Goal: Task Accomplishment & Management: Complete application form

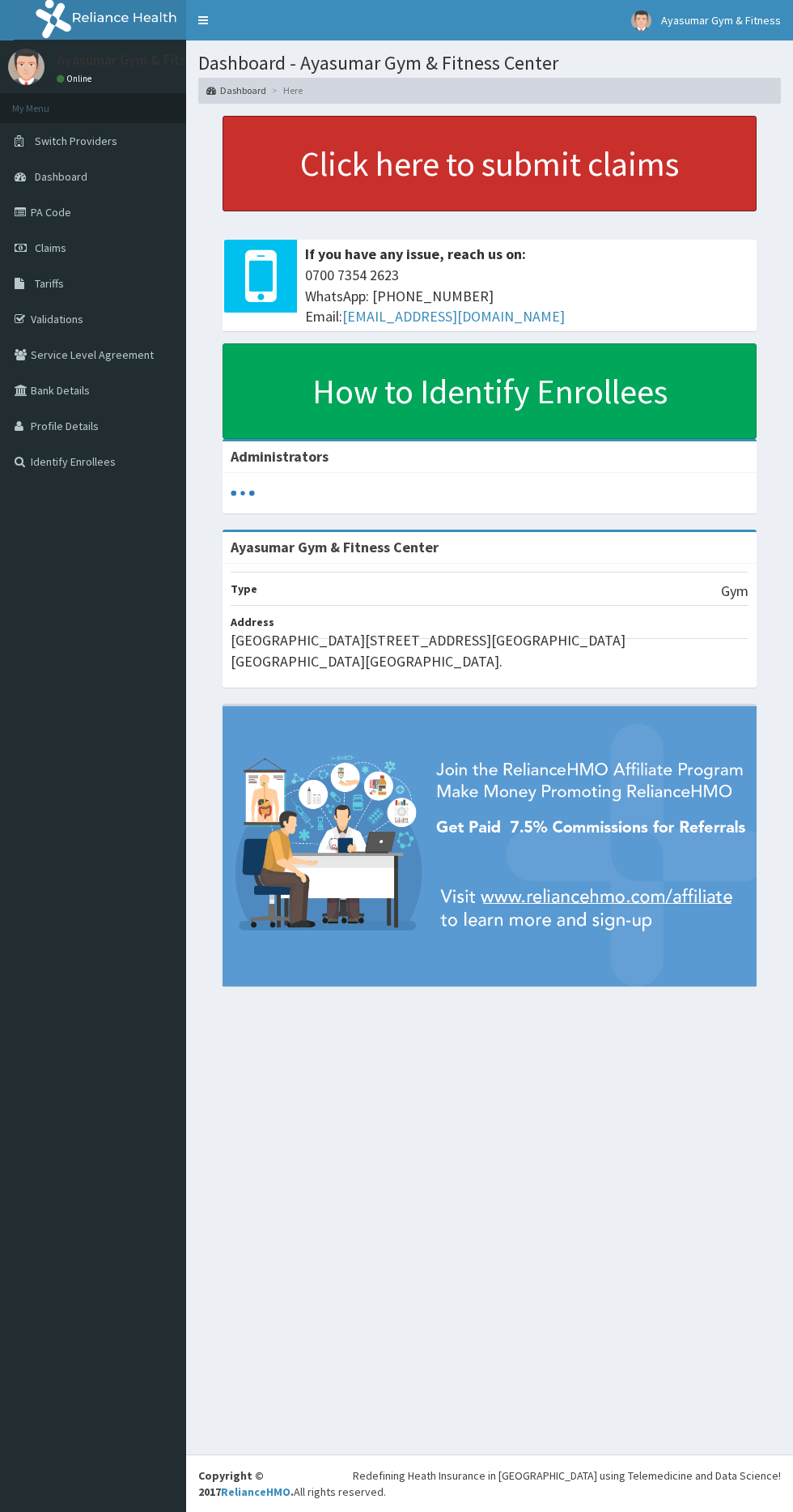
click at [576, 165] on link "Click here to submit claims" at bounding box center [489, 163] width 534 height 95
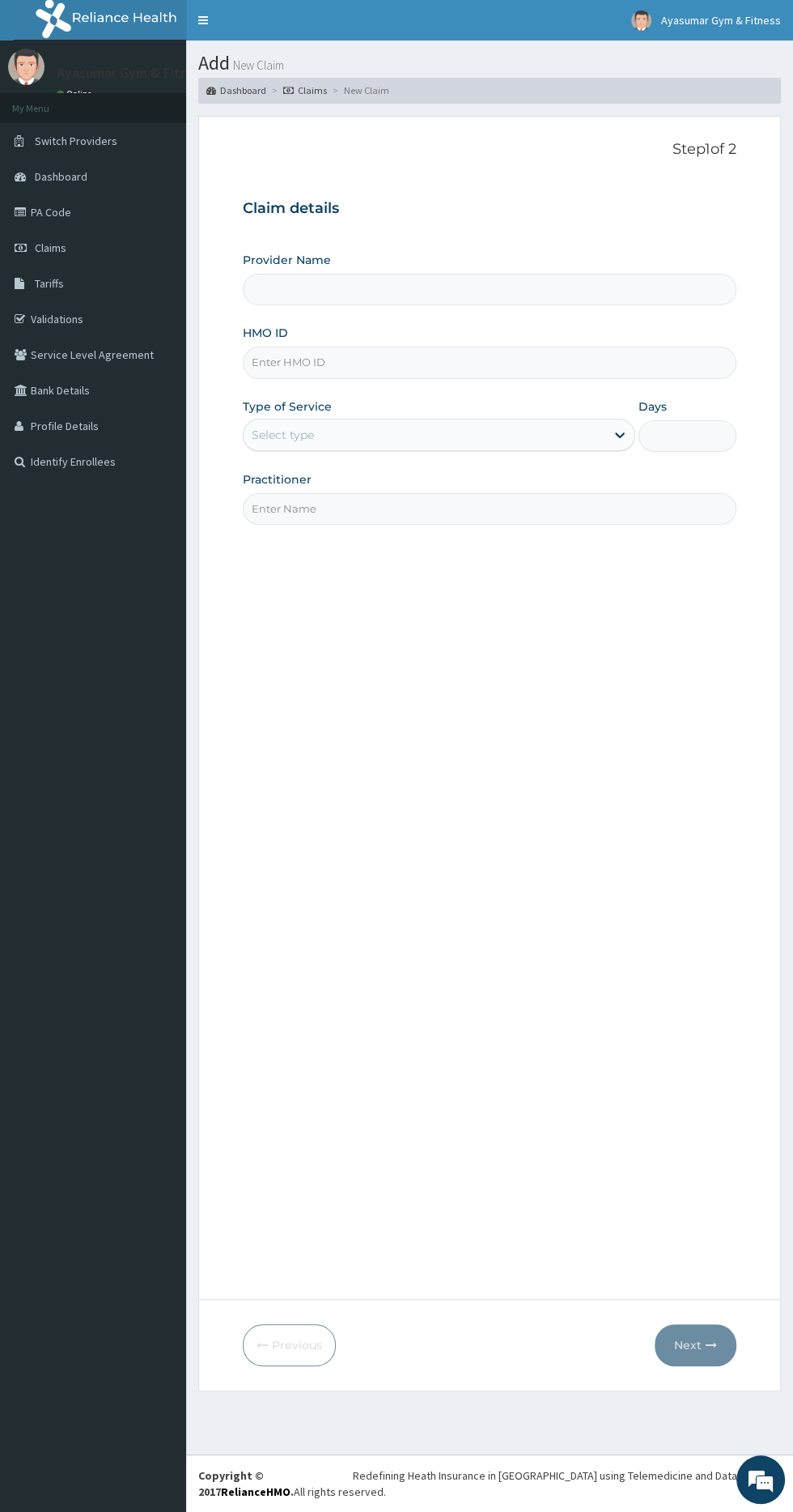
type input "Ayasumar Gym & Fitness Center"
type input "1"
click at [490, 358] on input "HMO ID" at bounding box center [489, 362] width 494 height 31
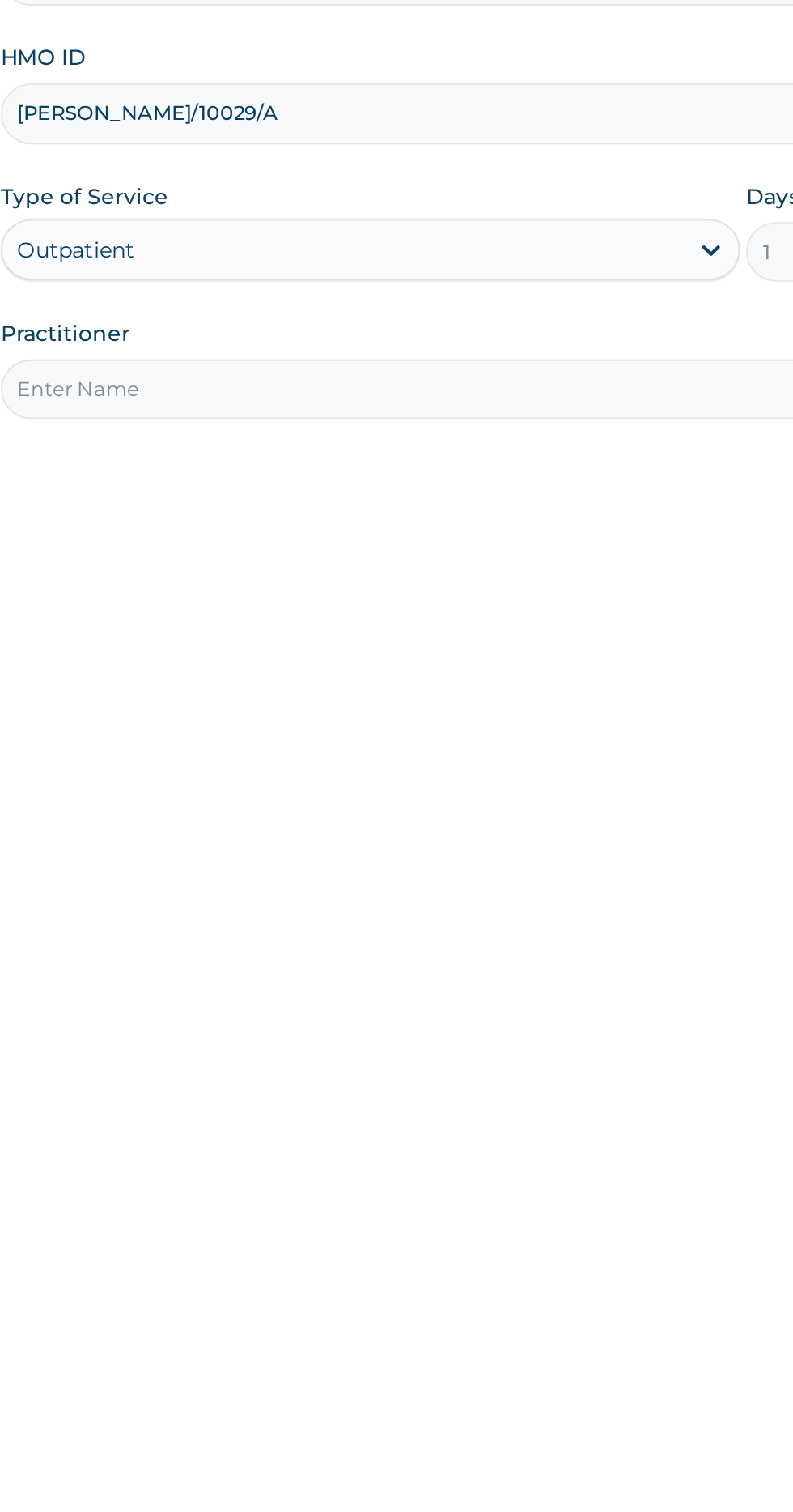
type input "[PERSON_NAME]/10029/A"
click at [442, 508] on input "Practitioner" at bounding box center [489, 509] width 494 height 31
type input "COACH BEAM"
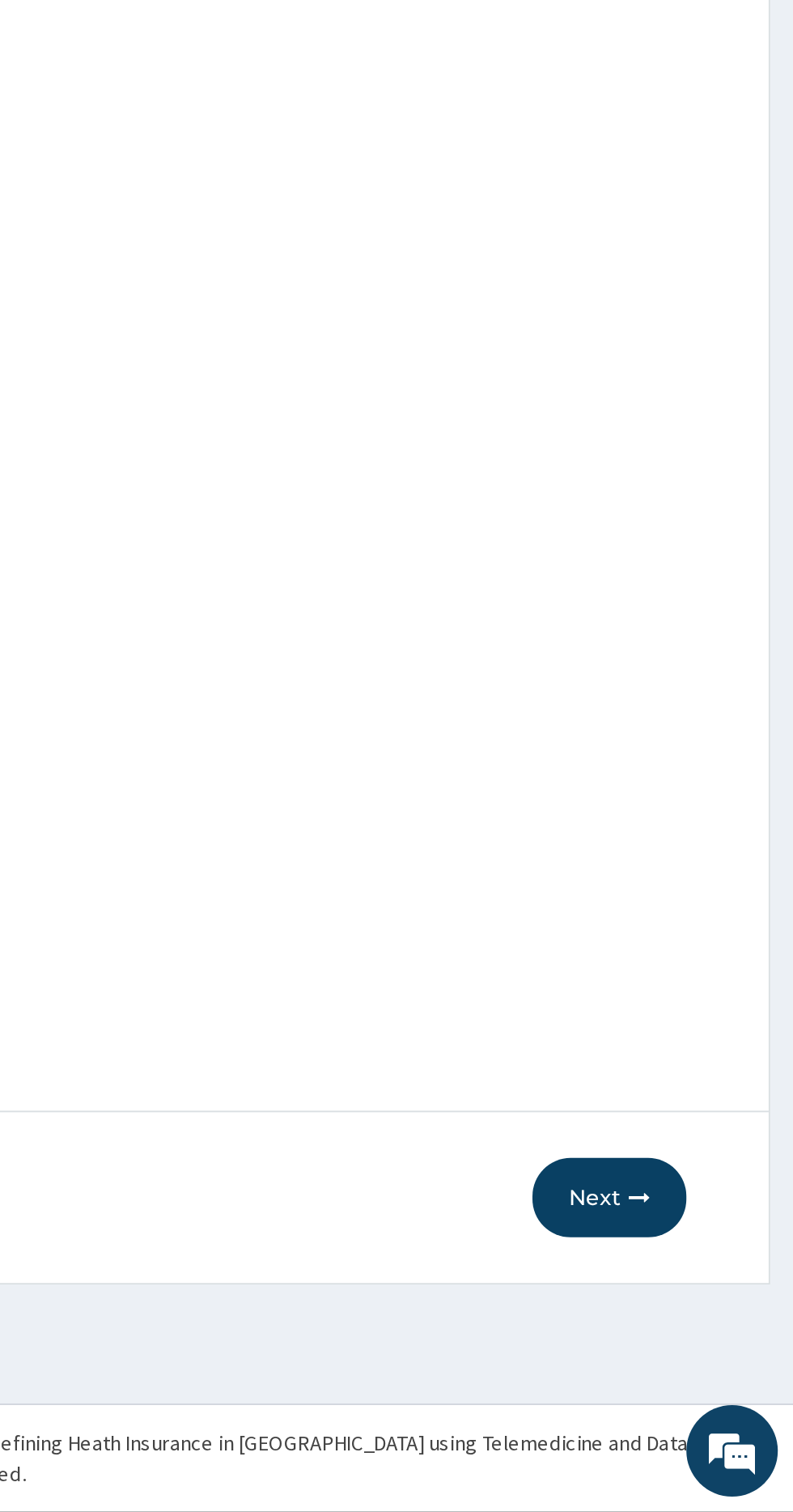
click at [705, 1342] on button "Next" at bounding box center [696, 1344] width 81 height 42
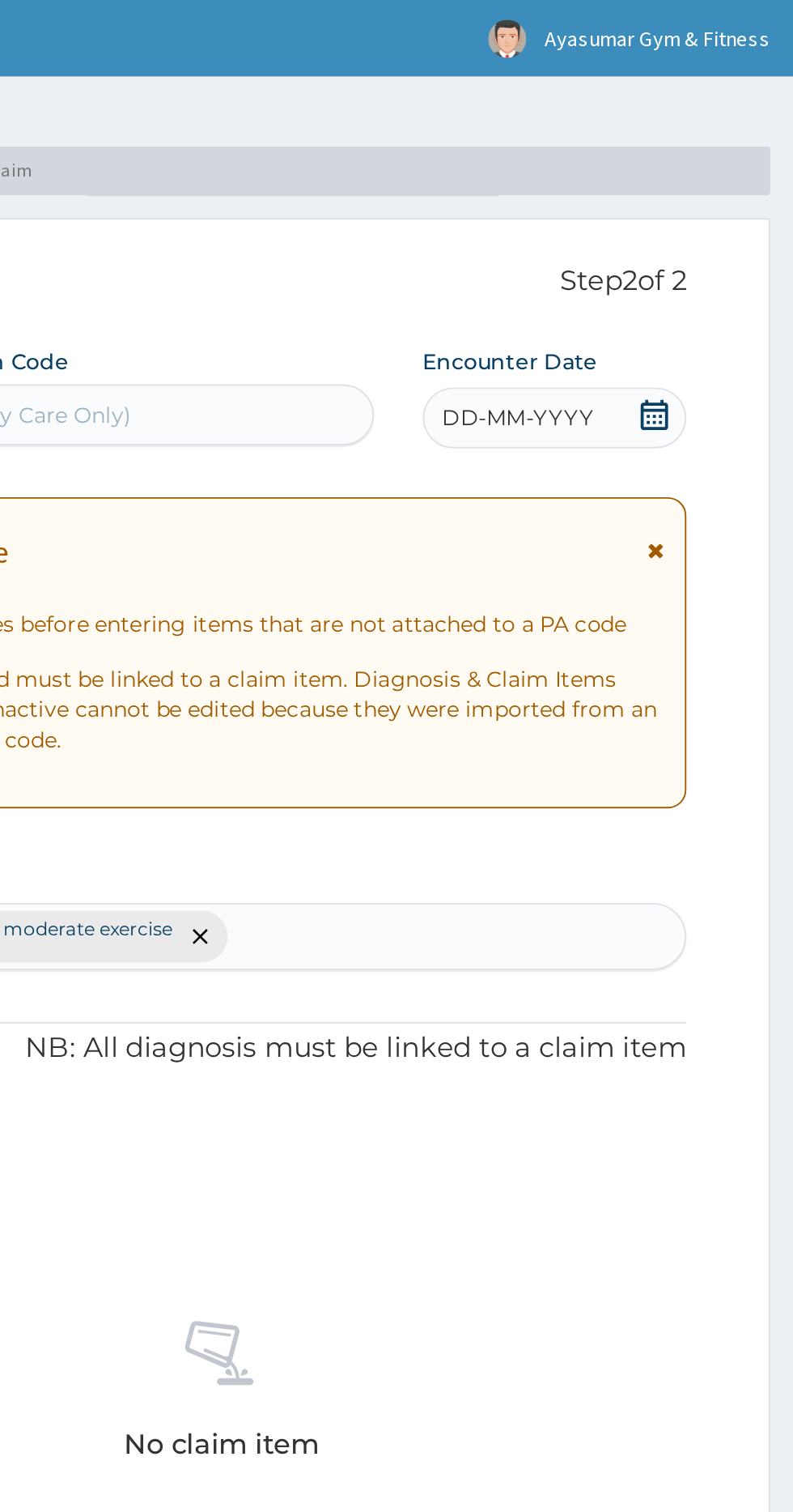
click at [725, 219] on icon at bounding box center [719, 219] width 16 height 16
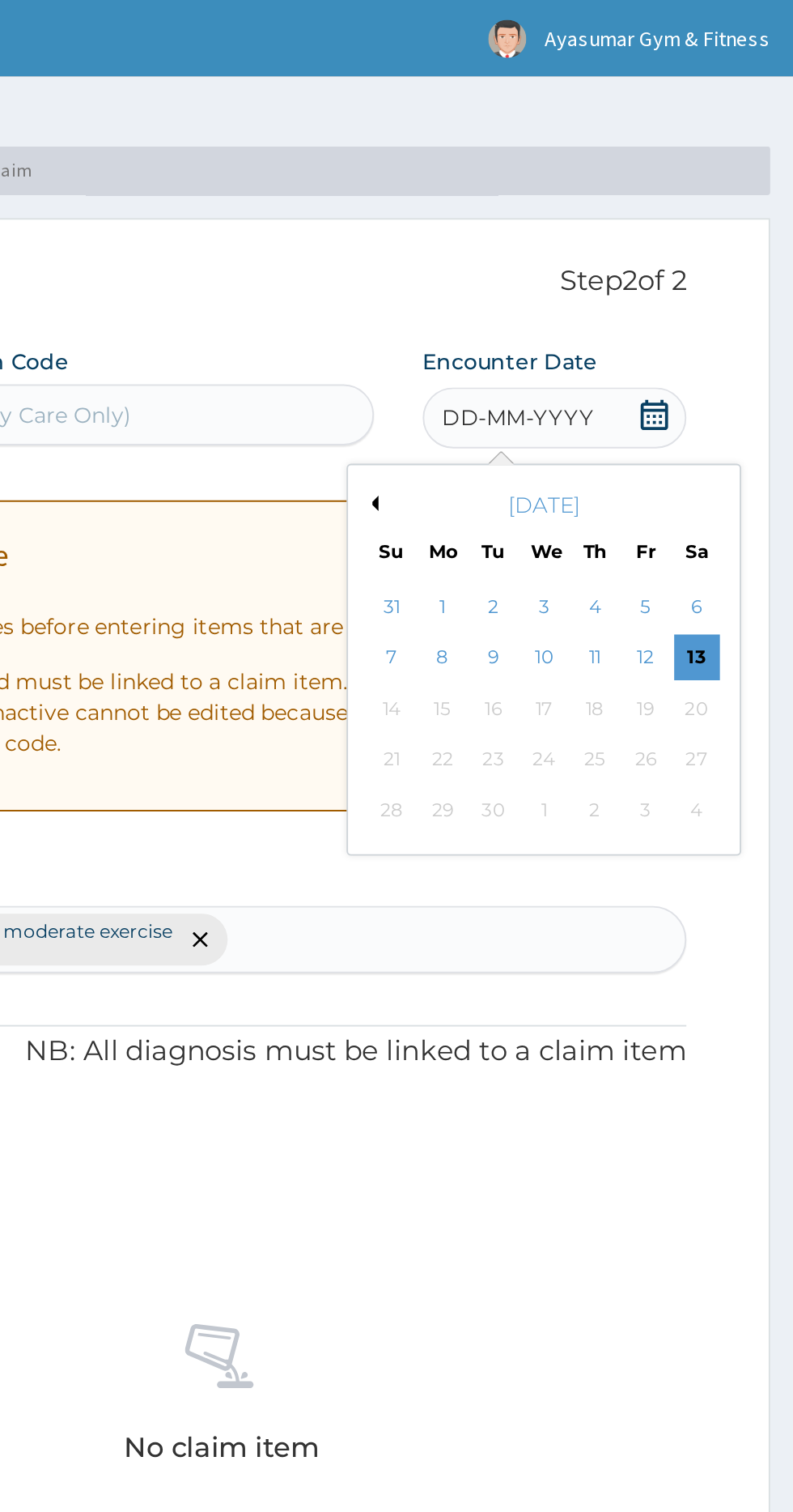
click at [741, 347] on div "13" at bounding box center [741, 350] width 24 height 24
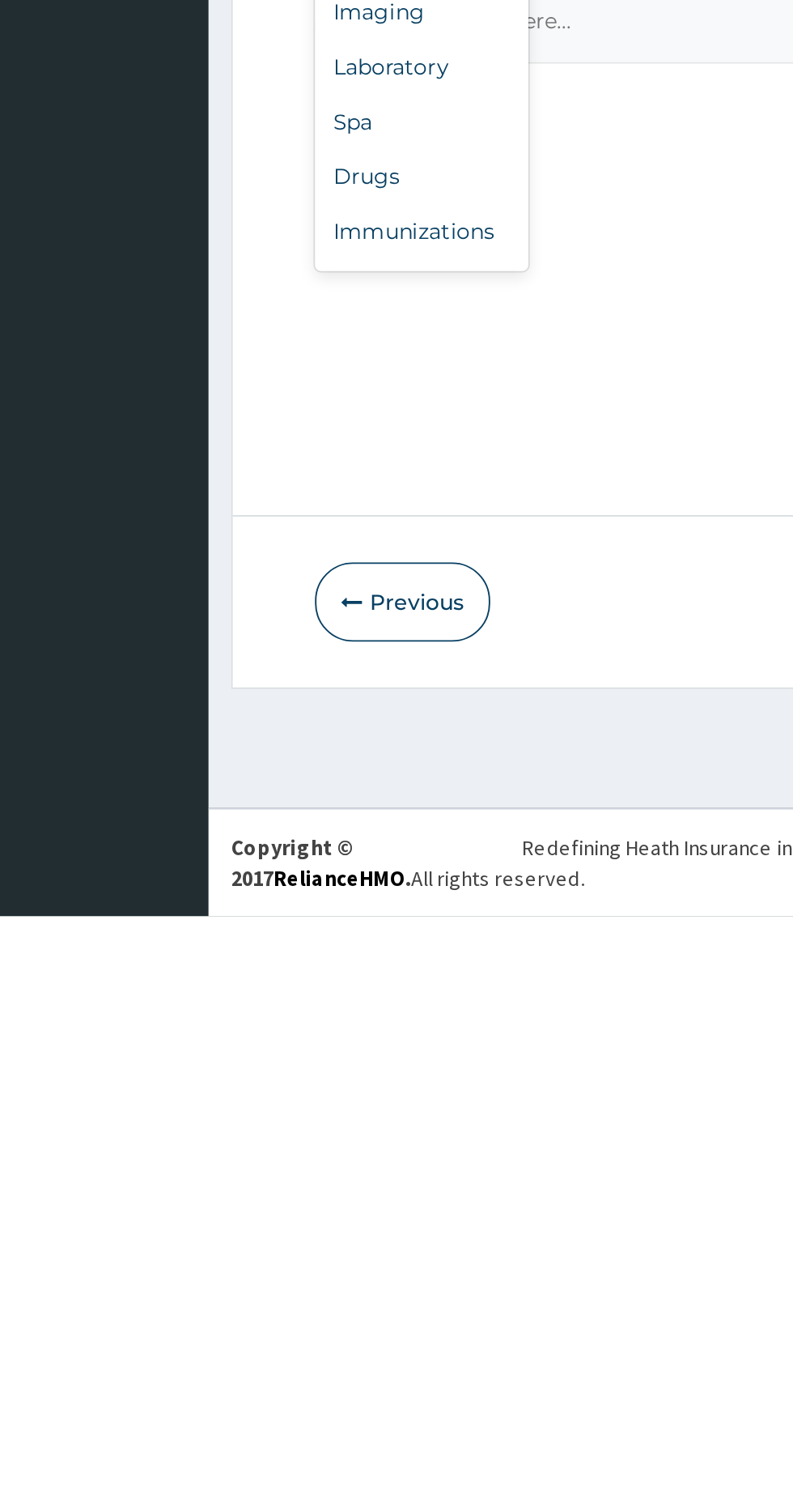
scroll to position [55, 0]
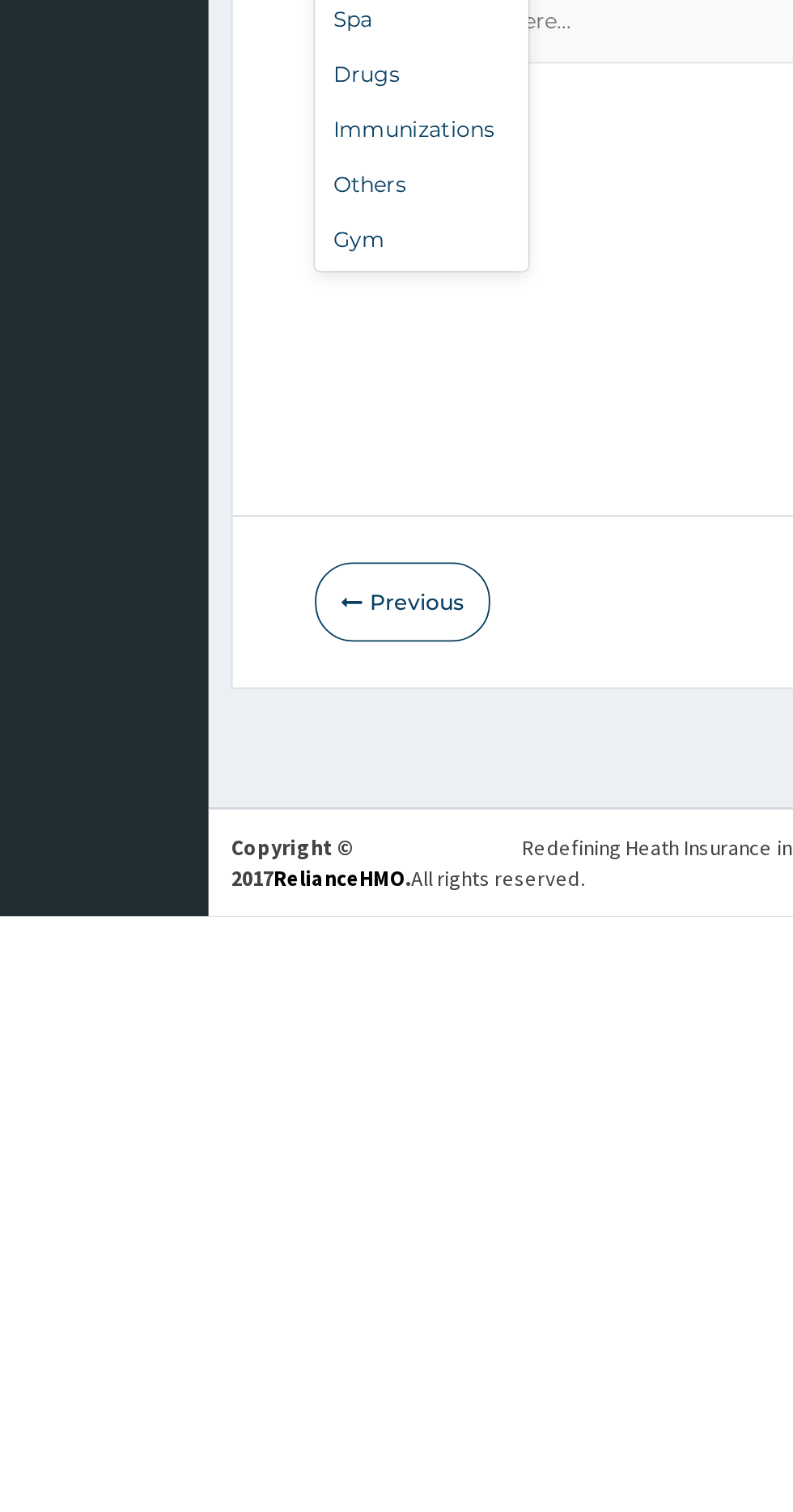
click at [320, 1145] on div "Gym" at bounding box center [299, 1152] width 113 height 29
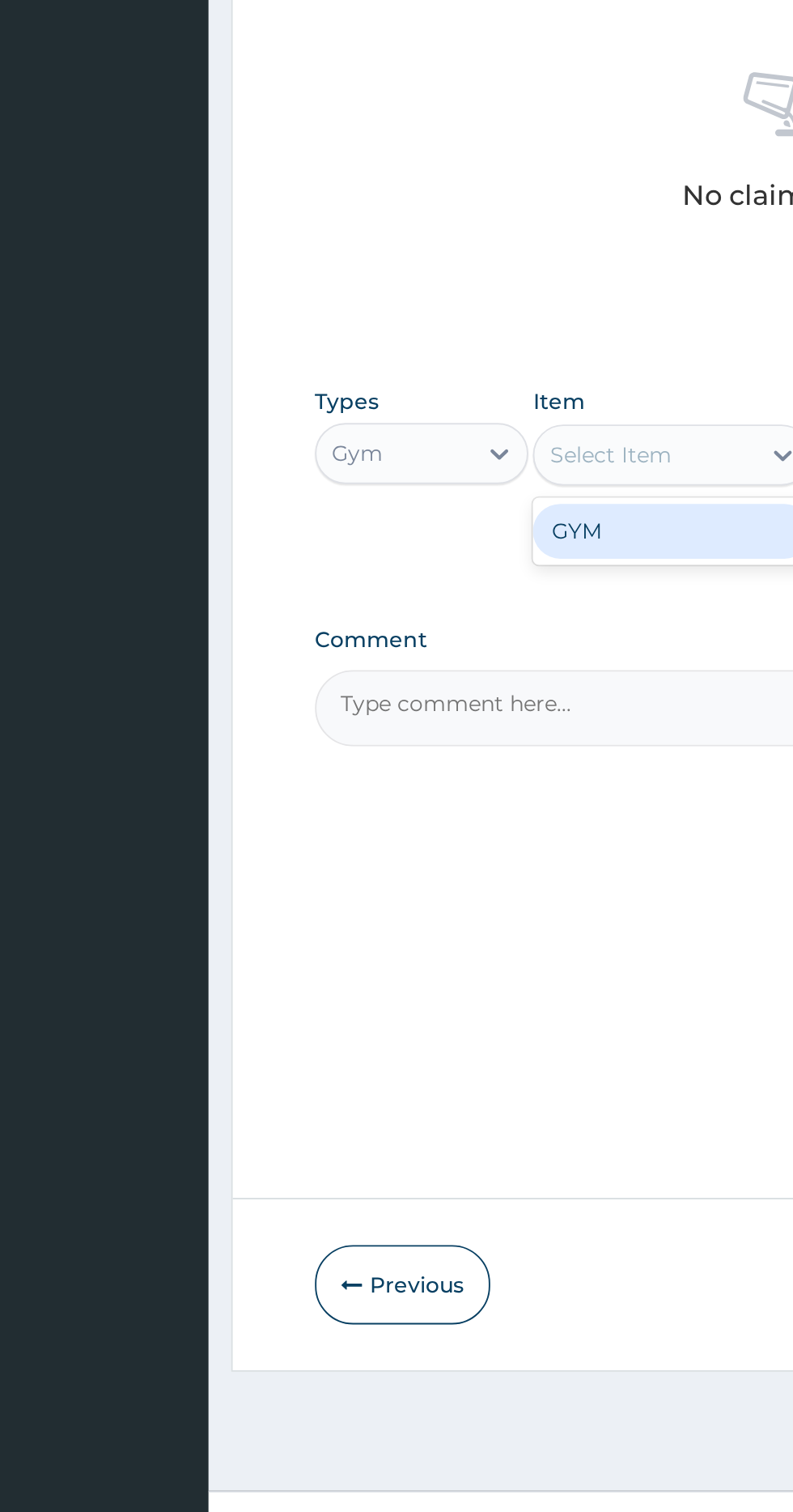
click at [426, 943] on div "GYM" at bounding box center [433, 944] width 148 height 29
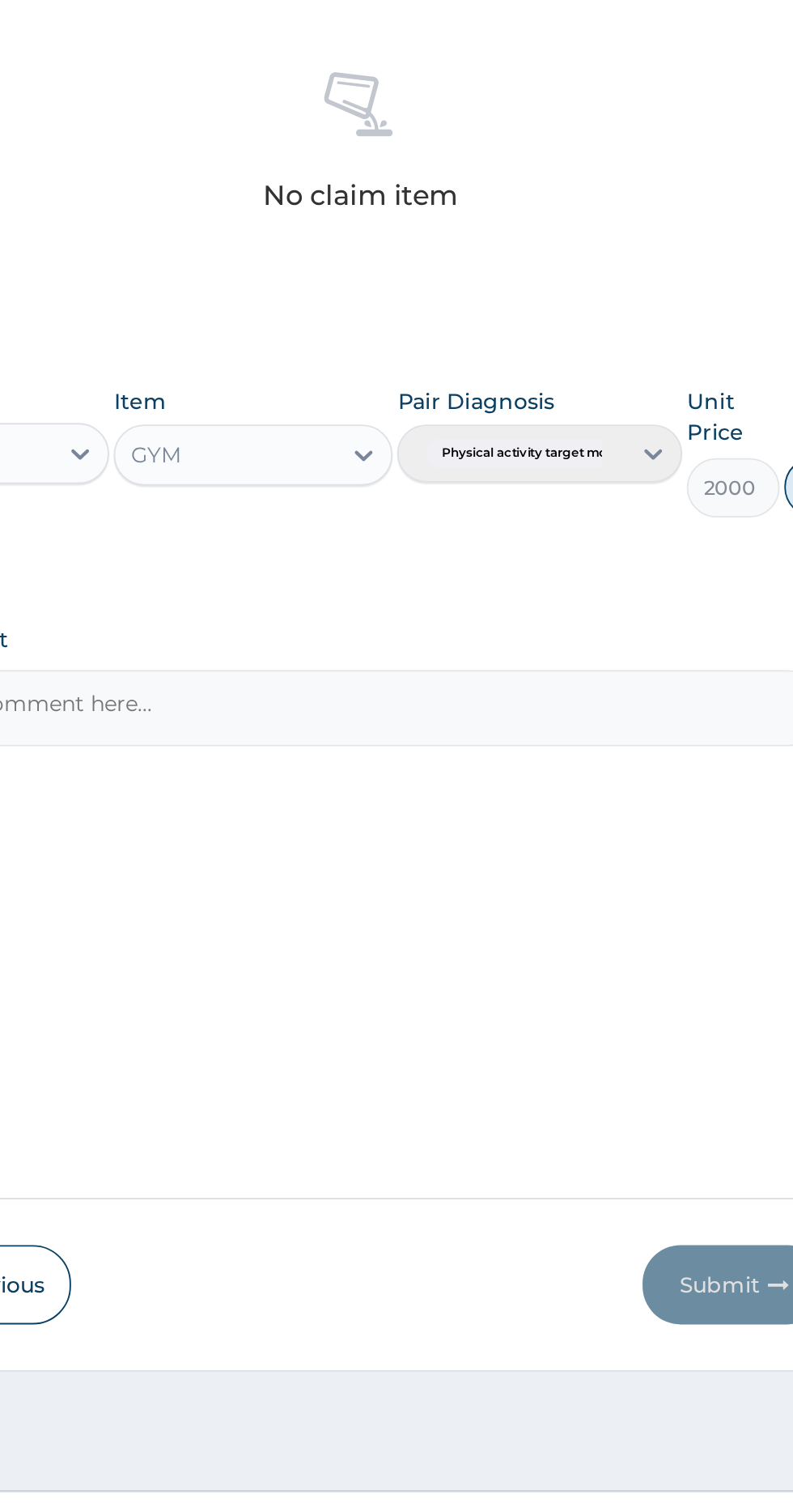
scroll to position [0, 0]
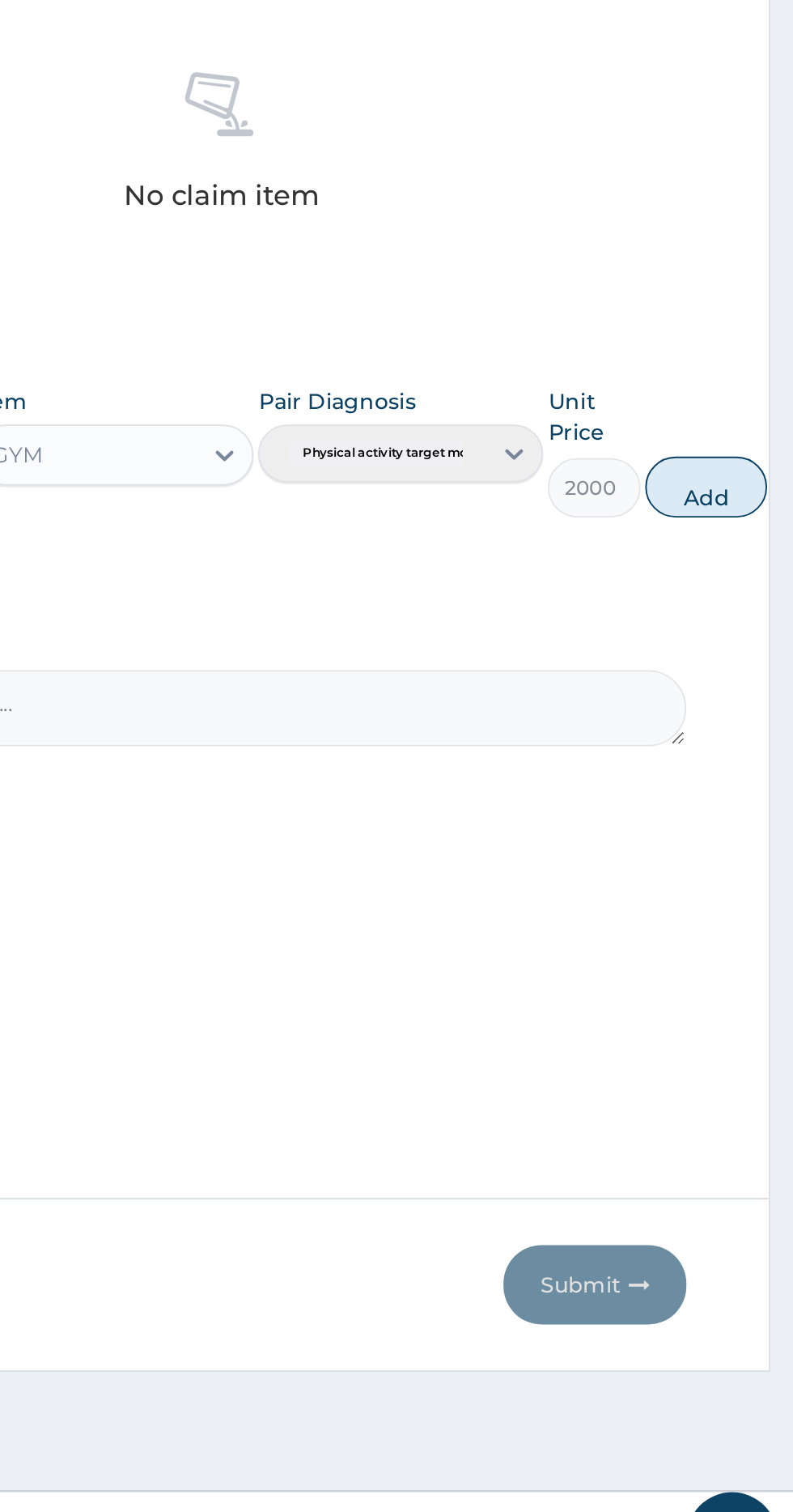
click at [726, 912] on button "Add" at bounding box center [748, 921] width 65 height 32
type input "0"
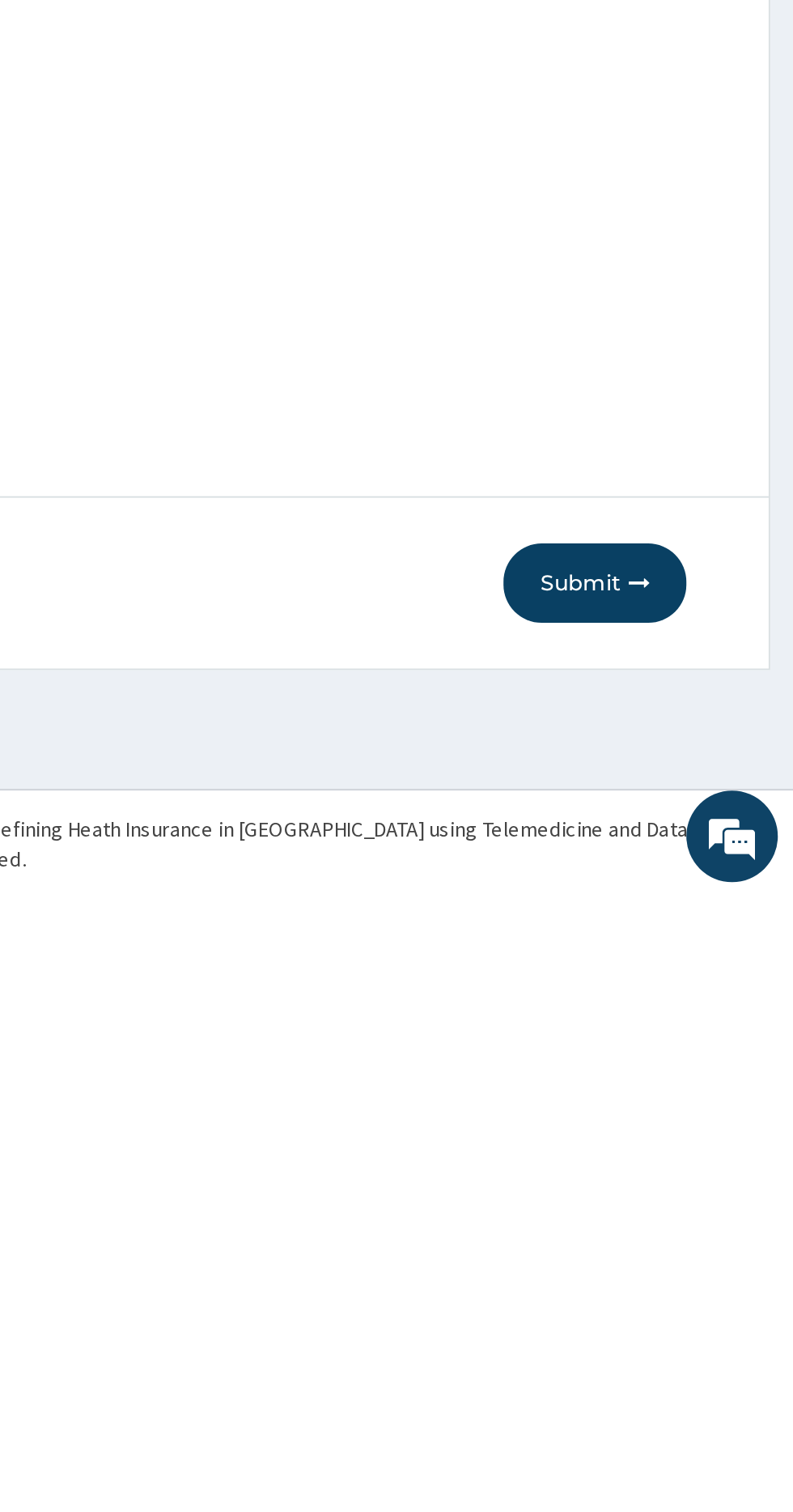
click at [704, 1329] on button "Submit" at bounding box center [688, 1344] width 97 height 42
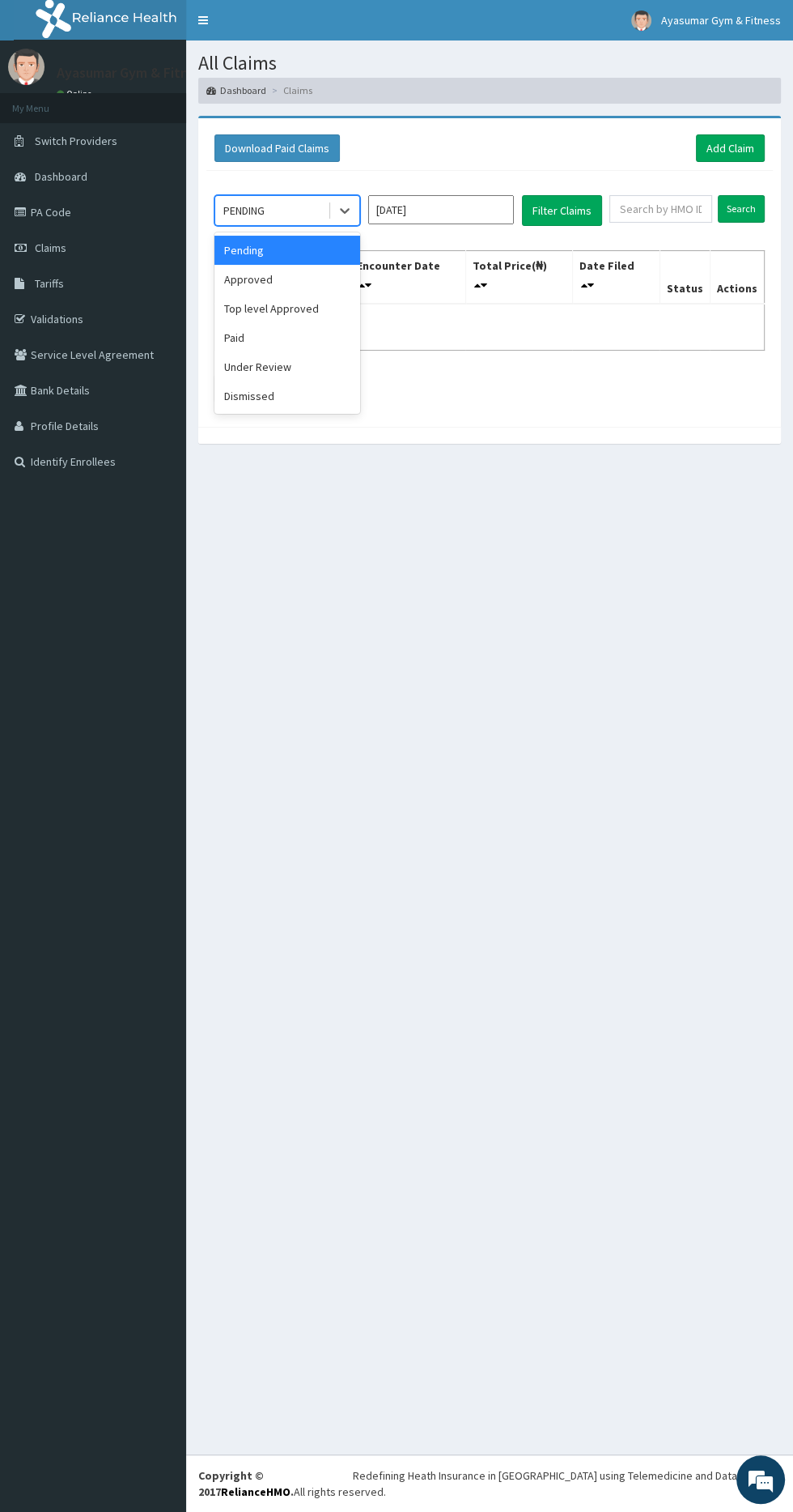
click at [288, 285] on div "Approved" at bounding box center [287, 279] width 145 height 29
click at [575, 220] on button "Filter Claims" at bounding box center [562, 210] width 81 height 31
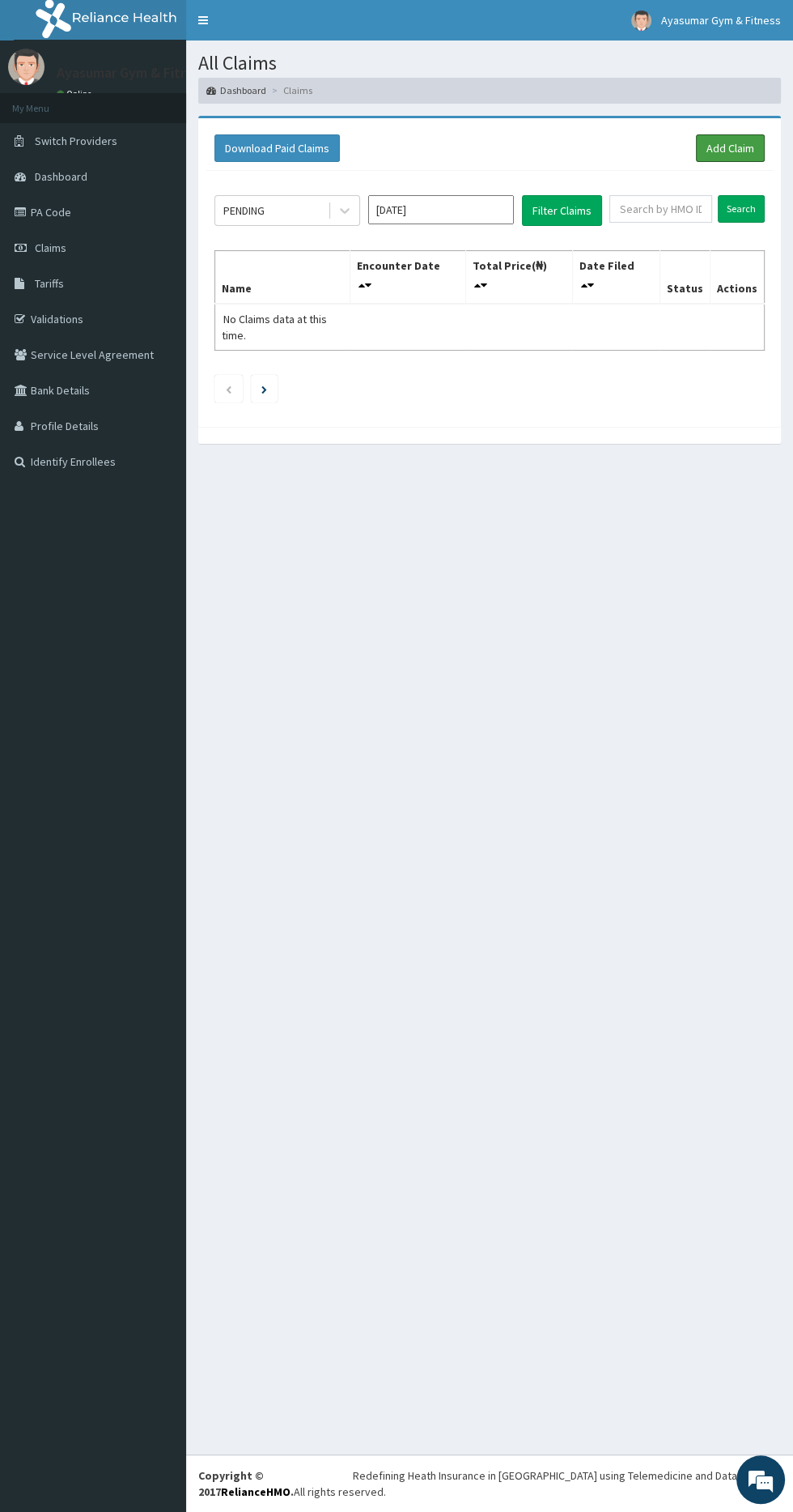
click at [716, 141] on link "Add Claim" at bounding box center [730, 148] width 68 height 28
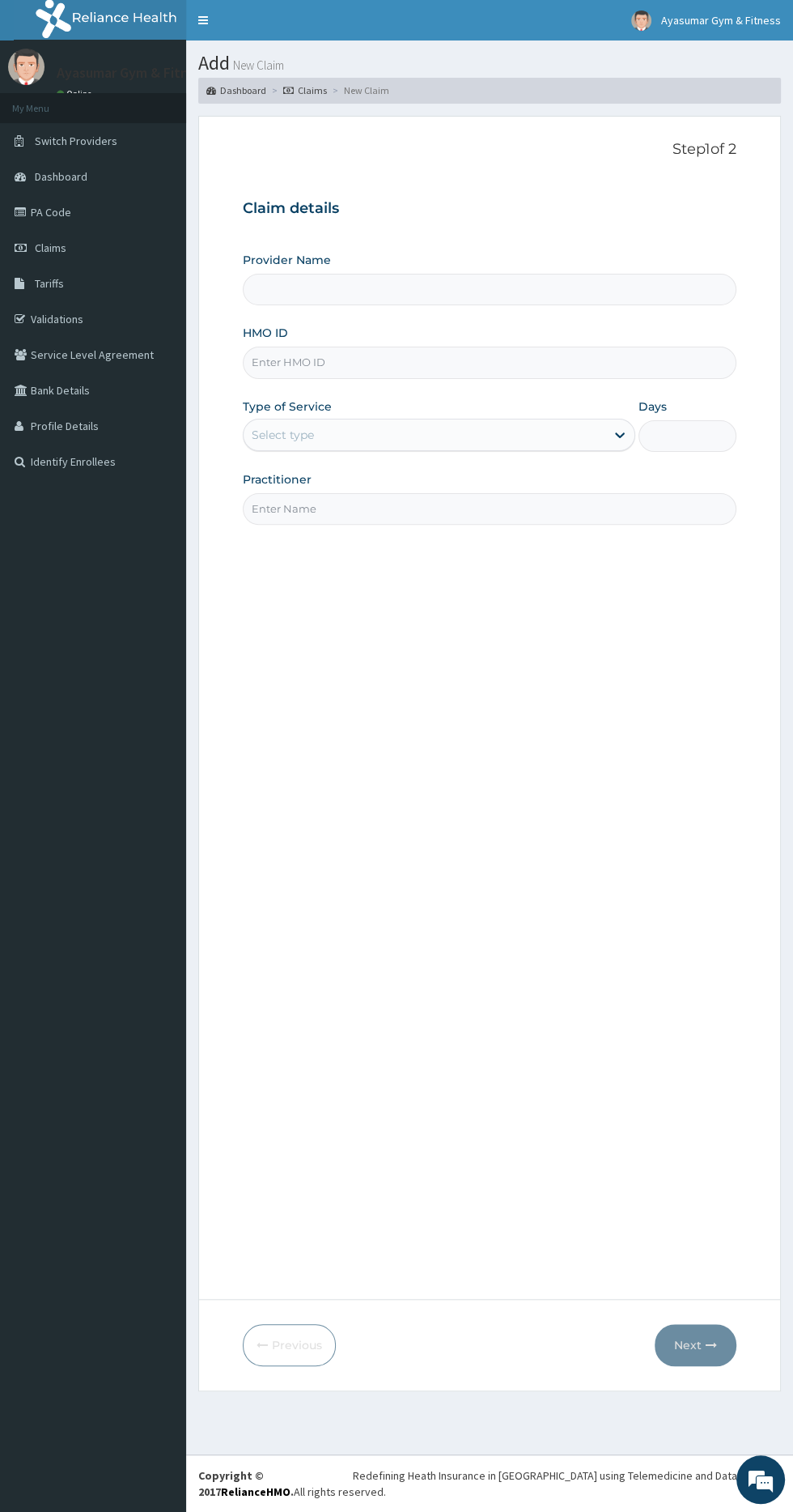
type input "Ayasumar Gym & Fitness Center"
type input "1"
click at [411, 347] on input "HMO ID" at bounding box center [489, 362] width 494 height 31
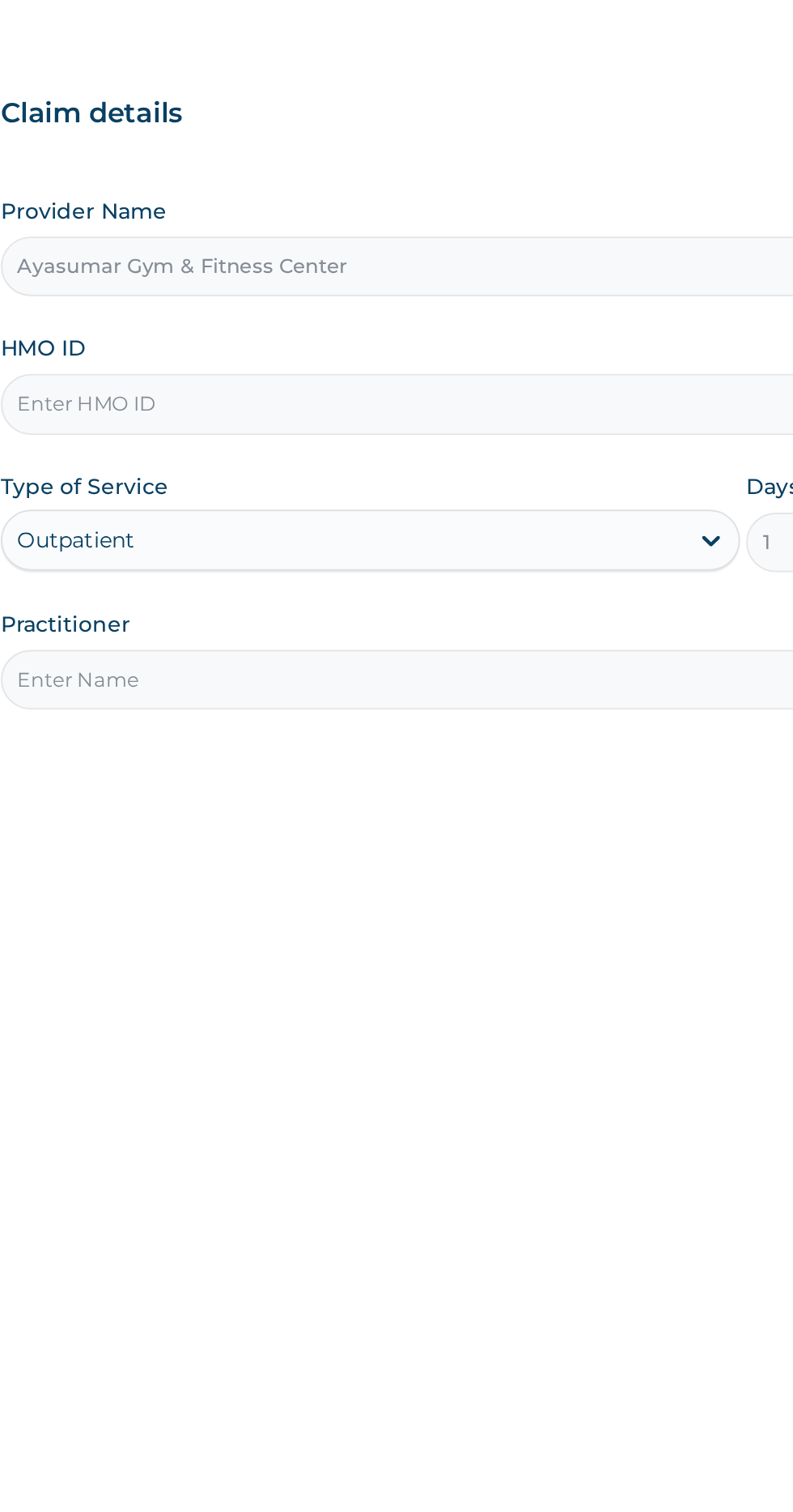
type input "J"
type input "HAD/10005/A"
click at [479, 508] on input "Practitioner" at bounding box center [489, 509] width 494 height 31
type input "COACH BEAM"
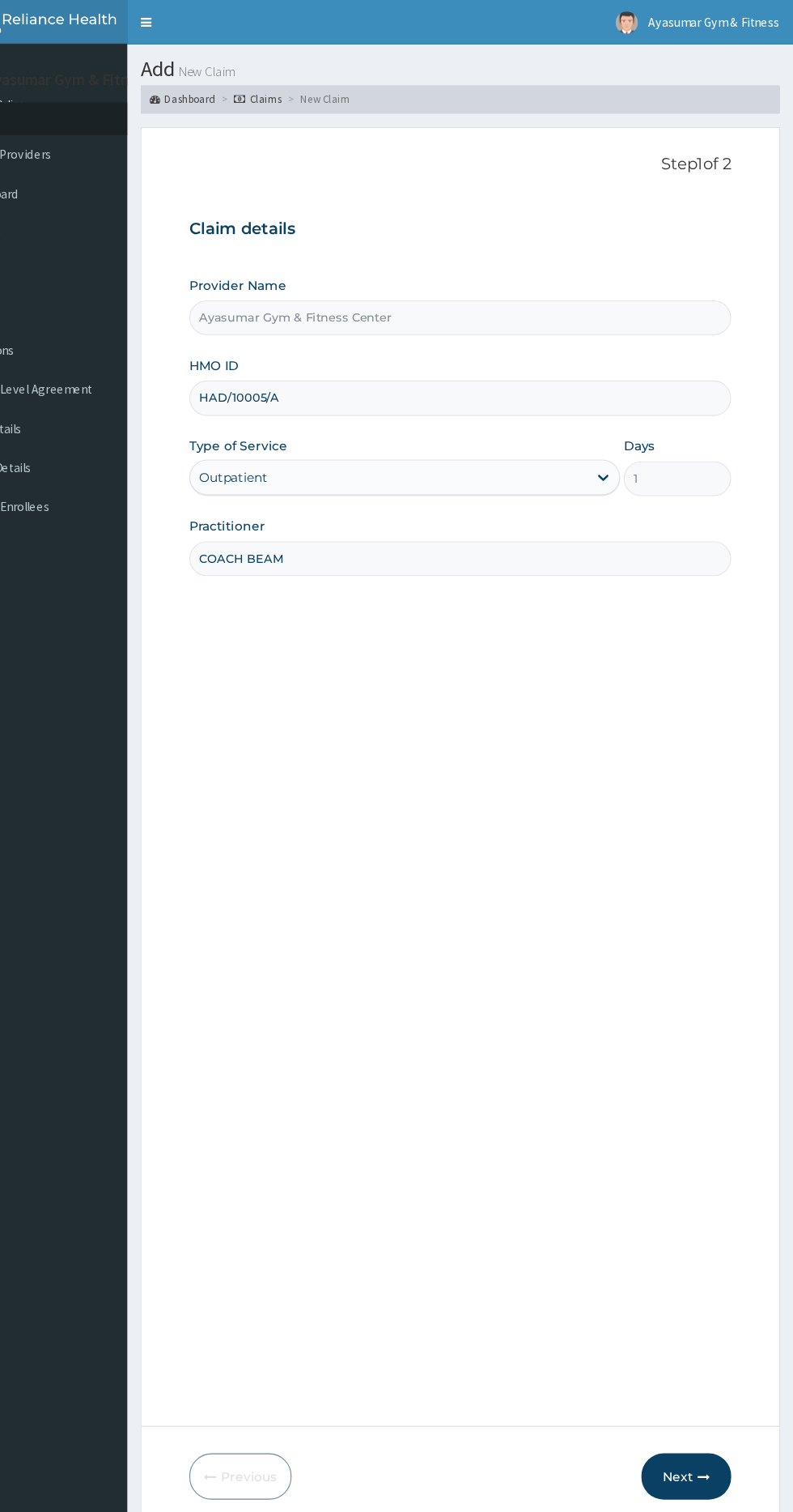
click at [712, 1344] on icon "button" at bounding box center [712, 1345] width 11 height 11
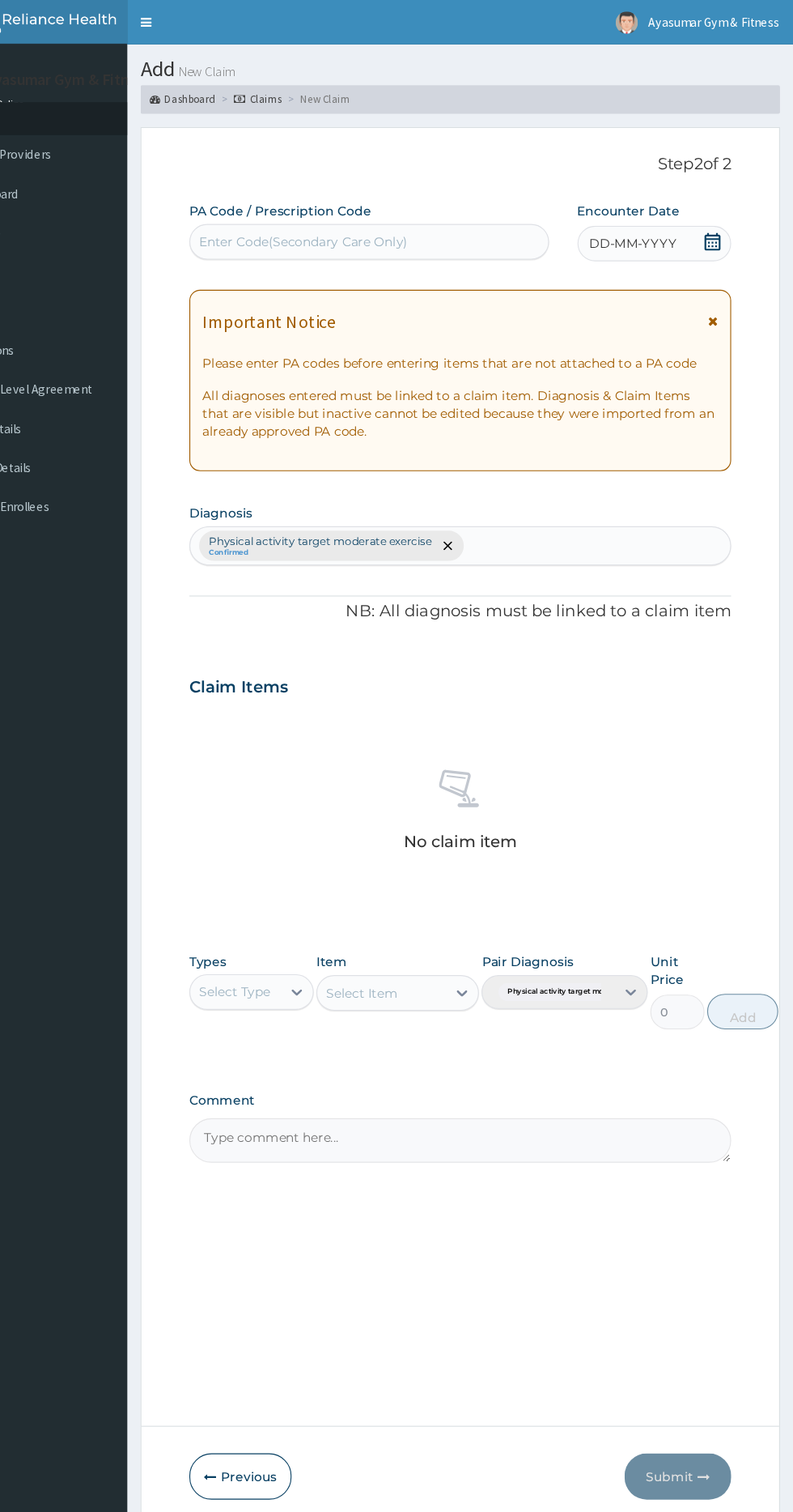
click at [730, 213] on div "DD-MM-YYYY" at bounding box center [666, 221] width 140 height 32
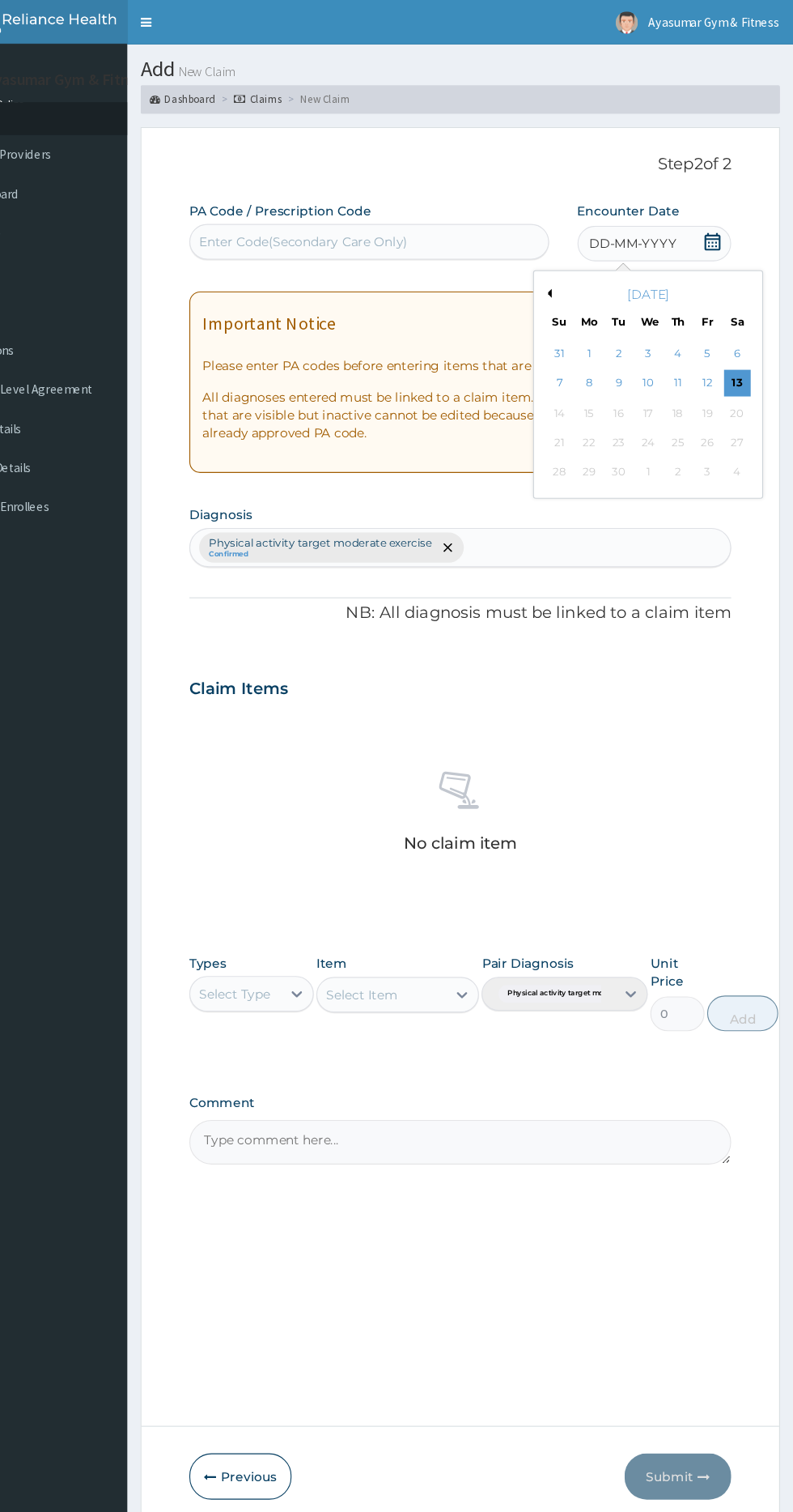
click at [750, 349] on div "13" at bounding box center [741, 350] width 24 height 24
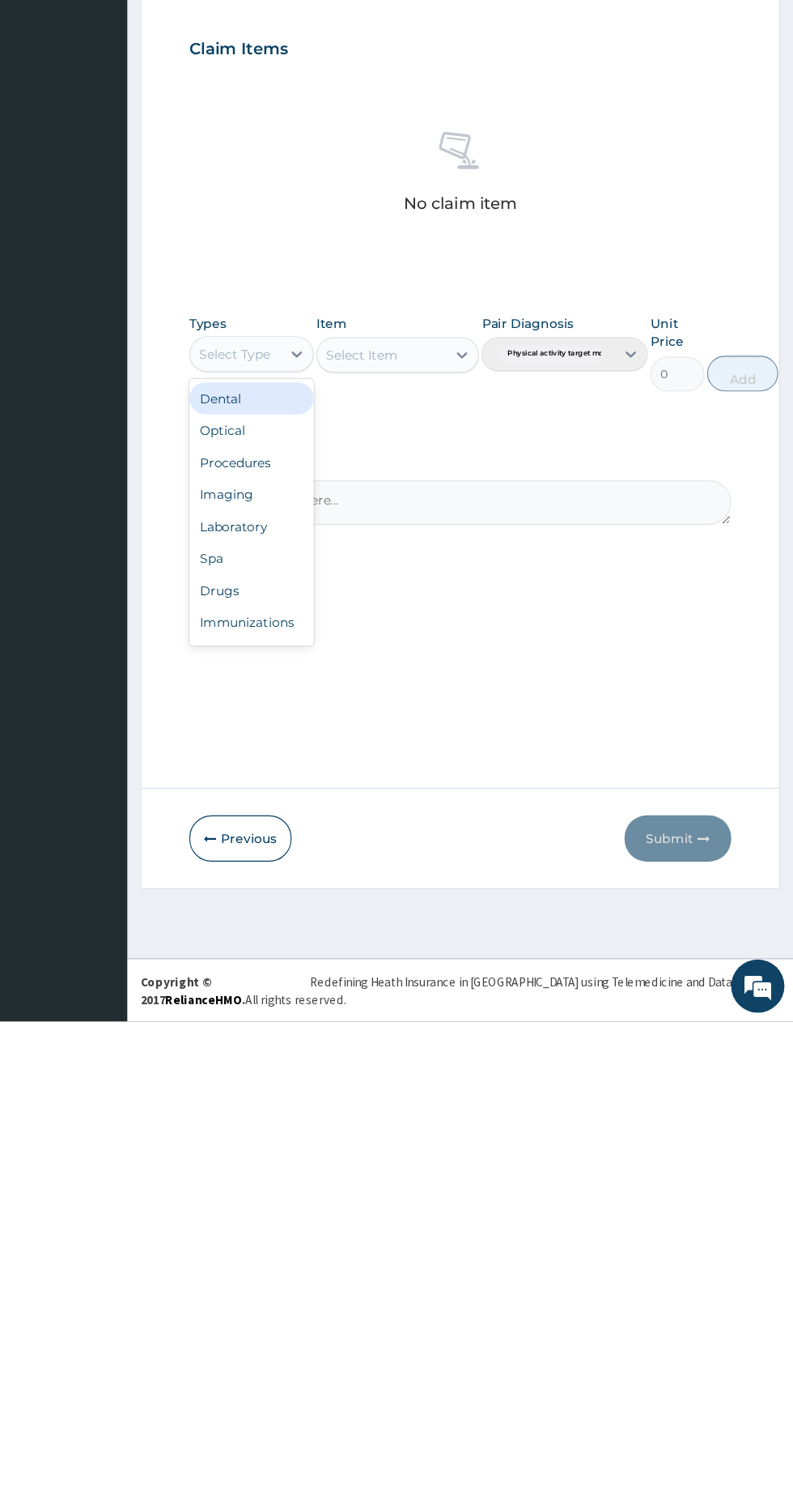
scroll to position [55, 0]
click at [327, 1131] on div "Others" at bounding box center [299, 1123] width 113 height 29
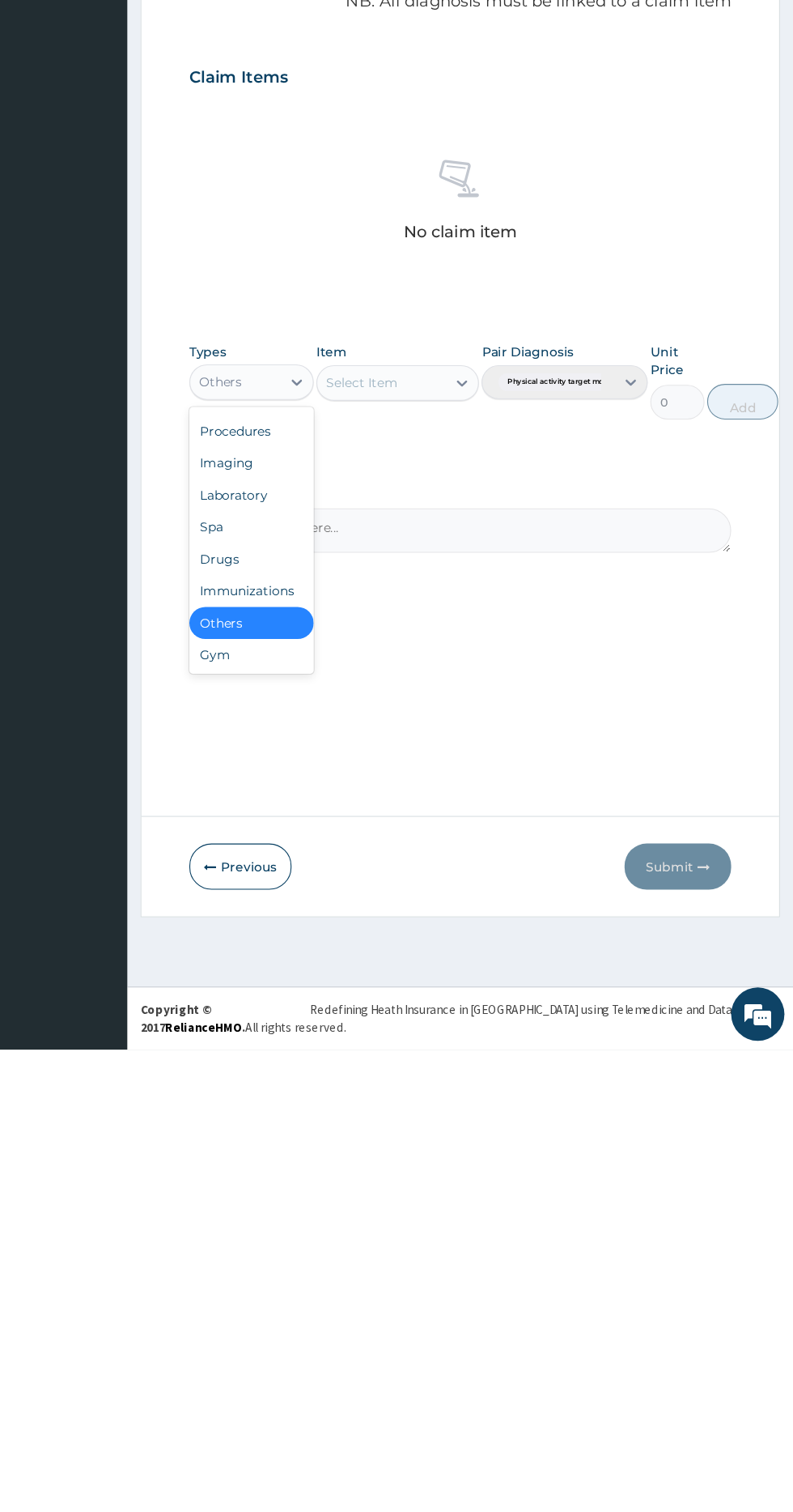
click at [309, 1151] on div "Gym" at bounding box center [299, 1152] width 113 height 29
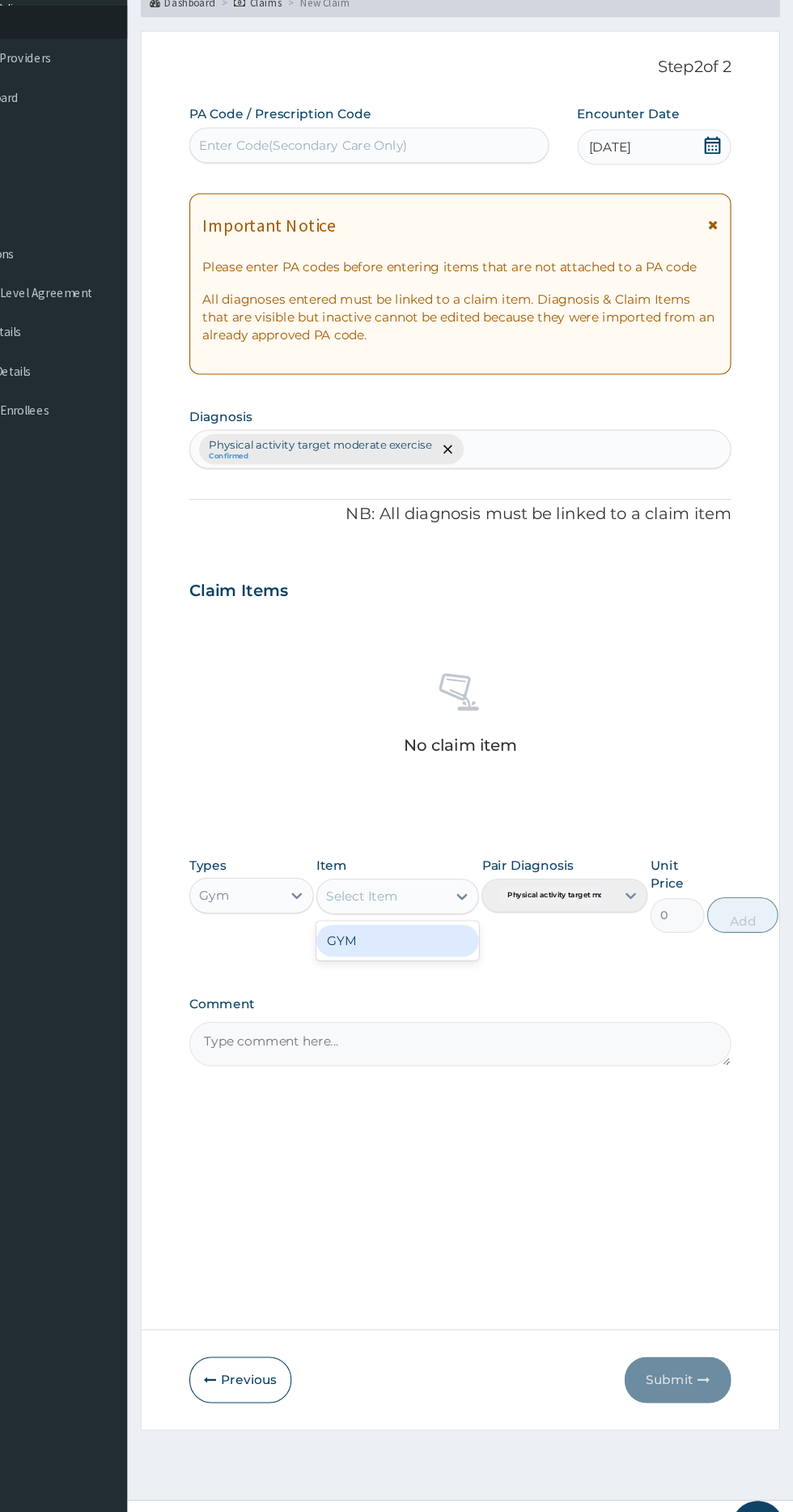
scroll to position [0, 0]
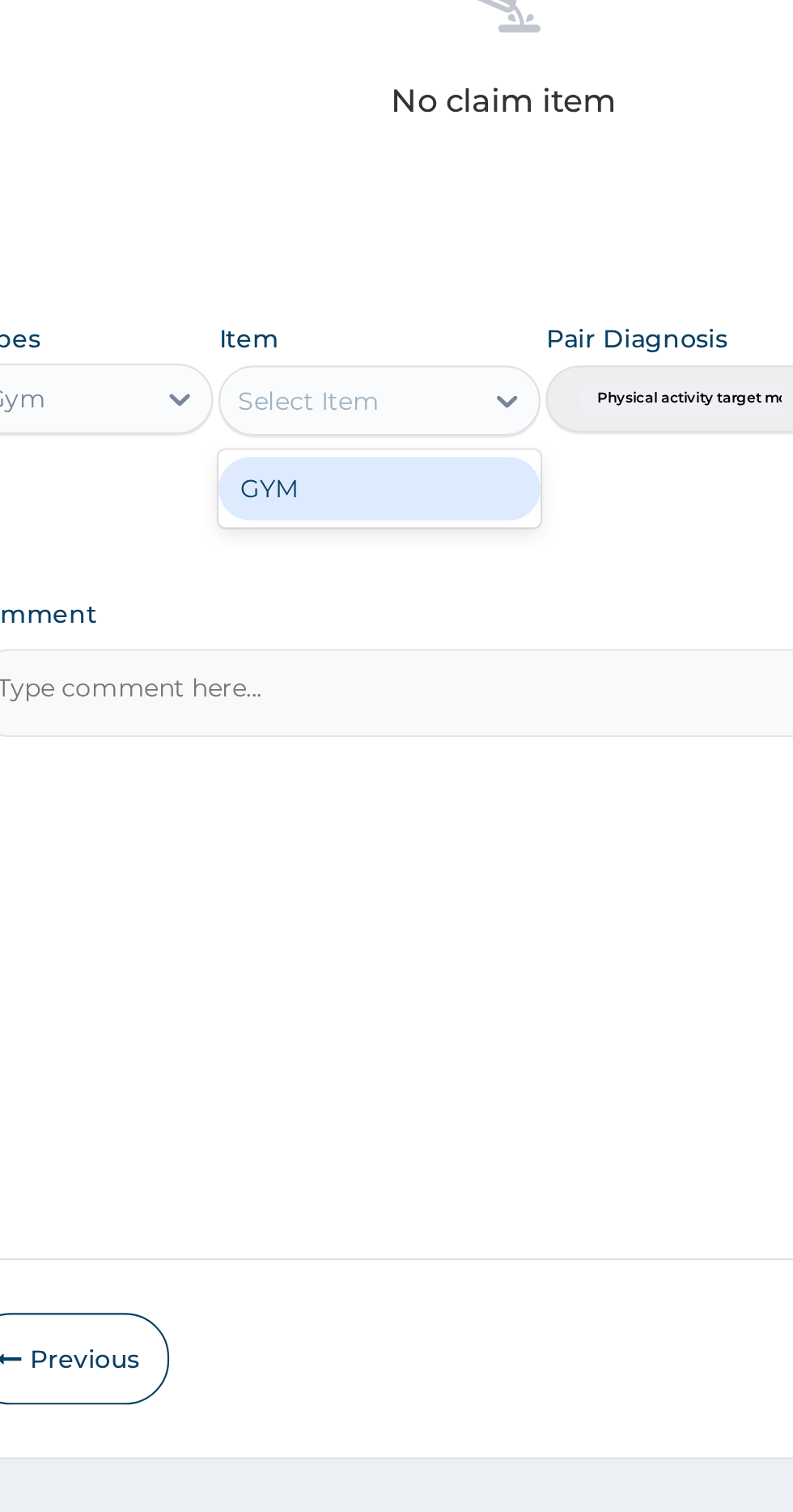
click at [473, 941] on div "GYM" at bounding box center [433, 944] width 148 height 29
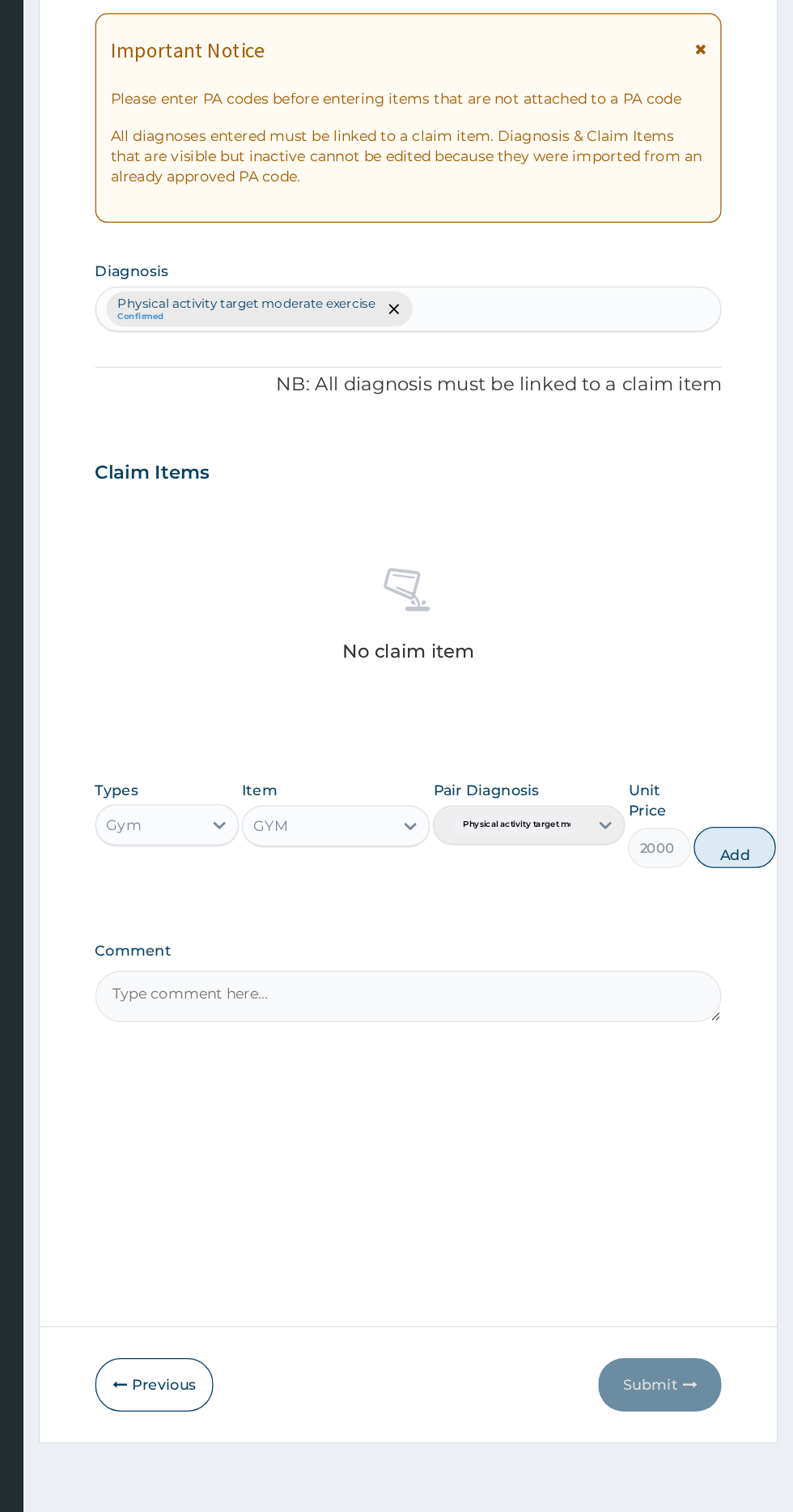
click at [765, 930] on button "Add" at bounding box center [748, 921] width 65 height 32
type input "0"
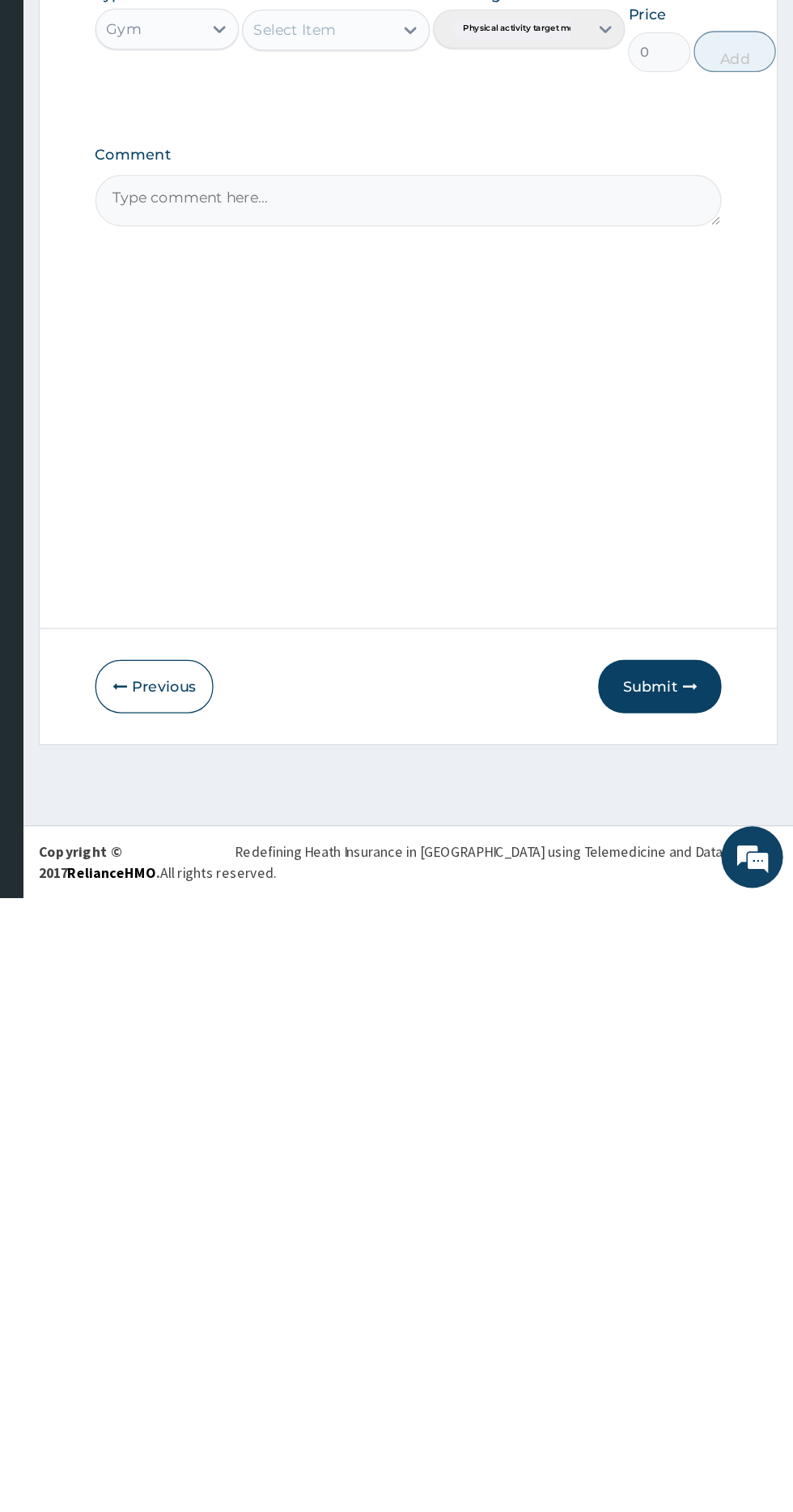
click at [712, 1344] on icon "button" at bounding box center [712, 1345] width 11 height 11
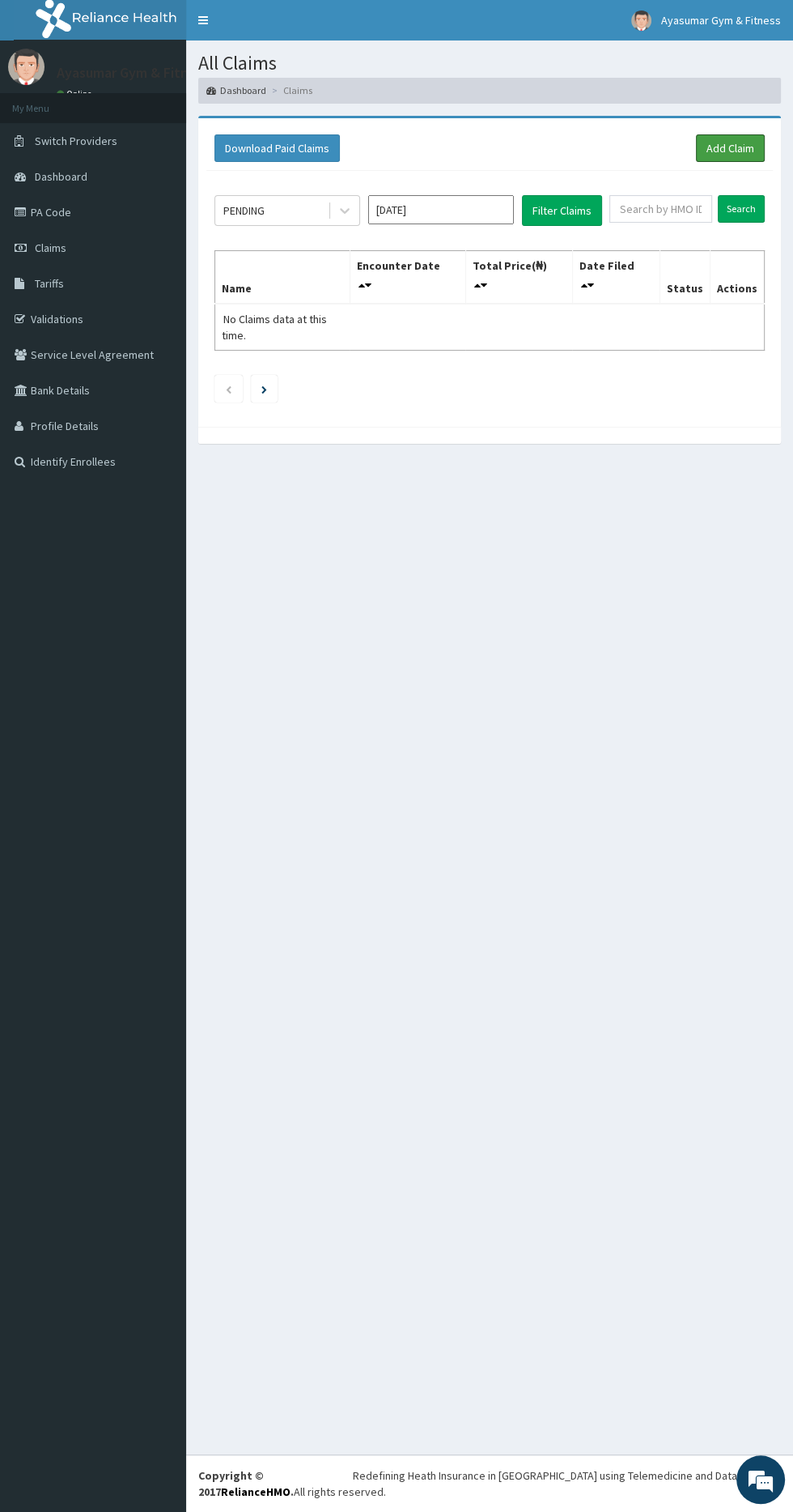
click at [725, 149] on link "Add Claim" at bounding box center [730, 148] width 68 height 28
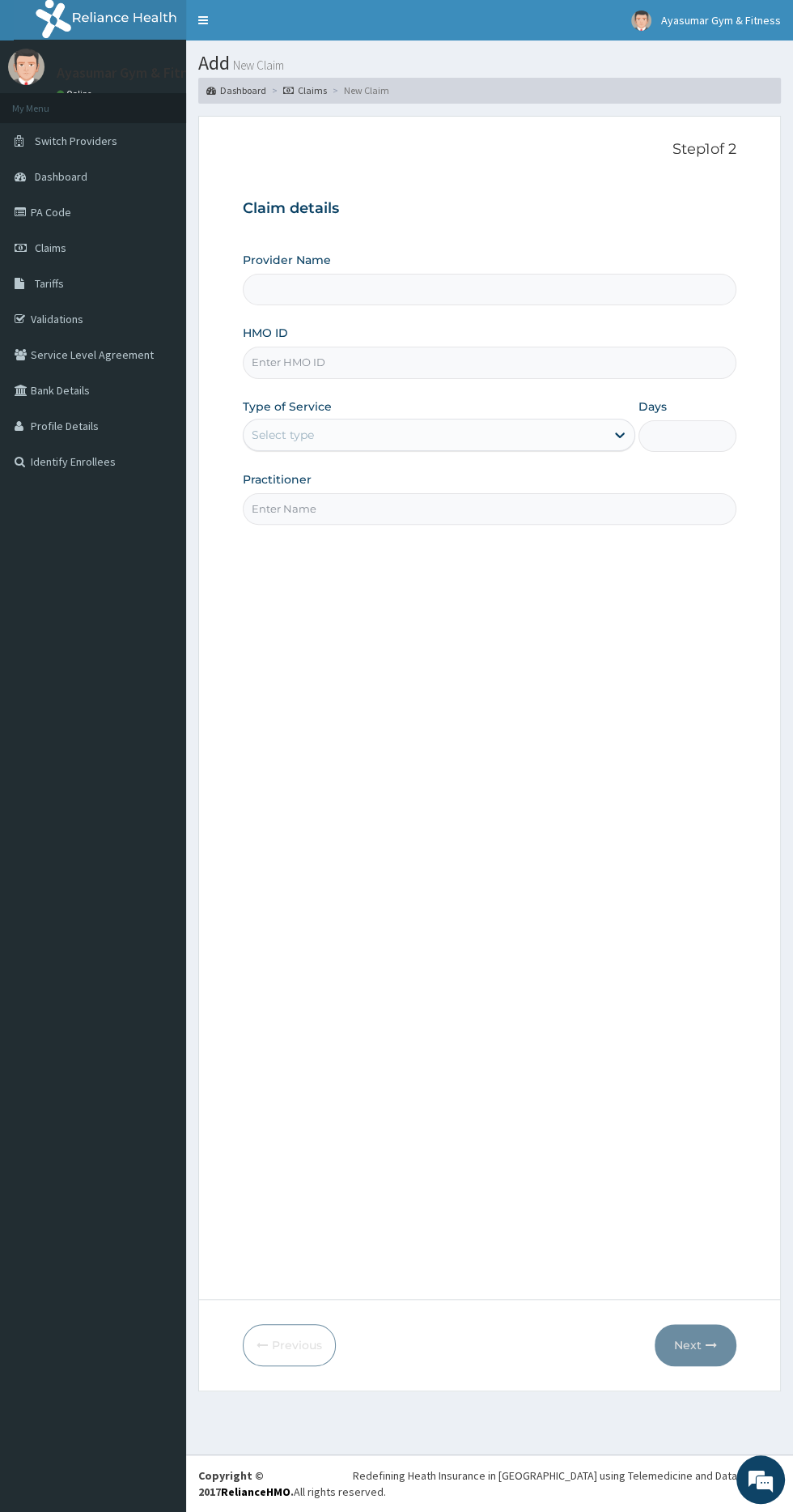
type input "Ayasumar Gym & Fitness Center"
type input "1"
